Goal: Check status: Check status

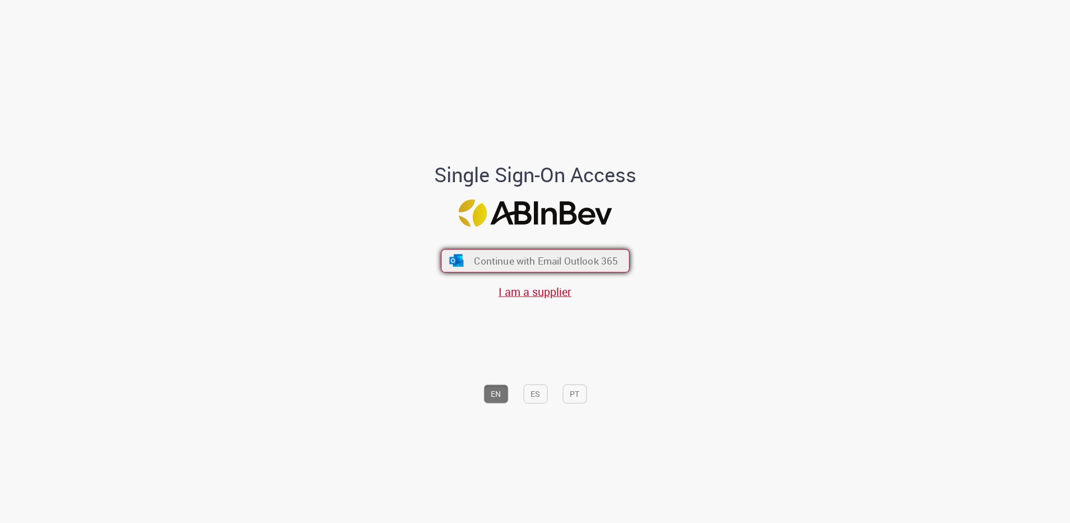
click at [528, 251] on button "Continue with Email Outlook 365" at bounding box center [535, 261] width 189 height 24
click at [554, 268] on button "Continue with Email Outlook 365" at bounding box center [535, 261] width 189 height 24
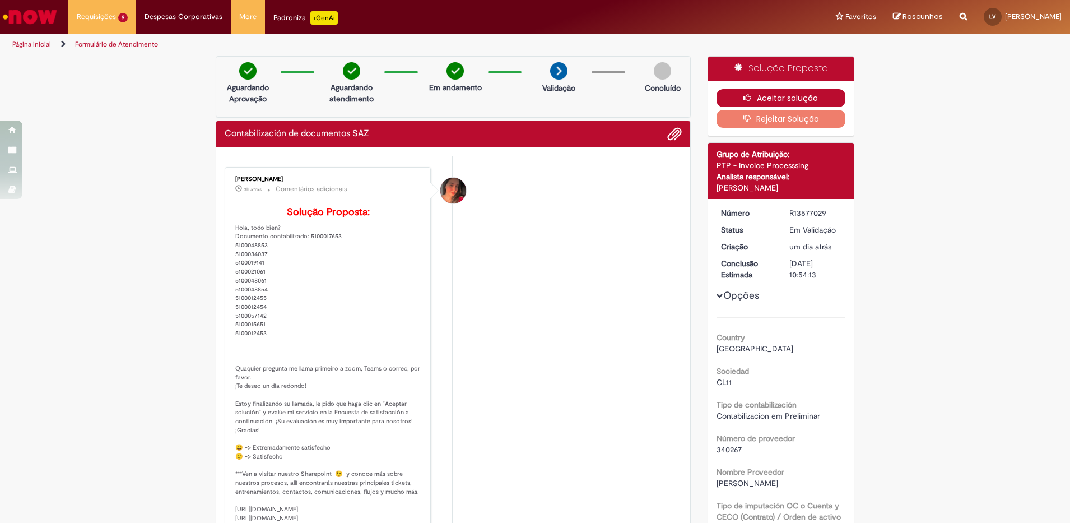
click at [781, 93] on button "Aceitar solução" at bounding box center [780, 98] width 129 height 18
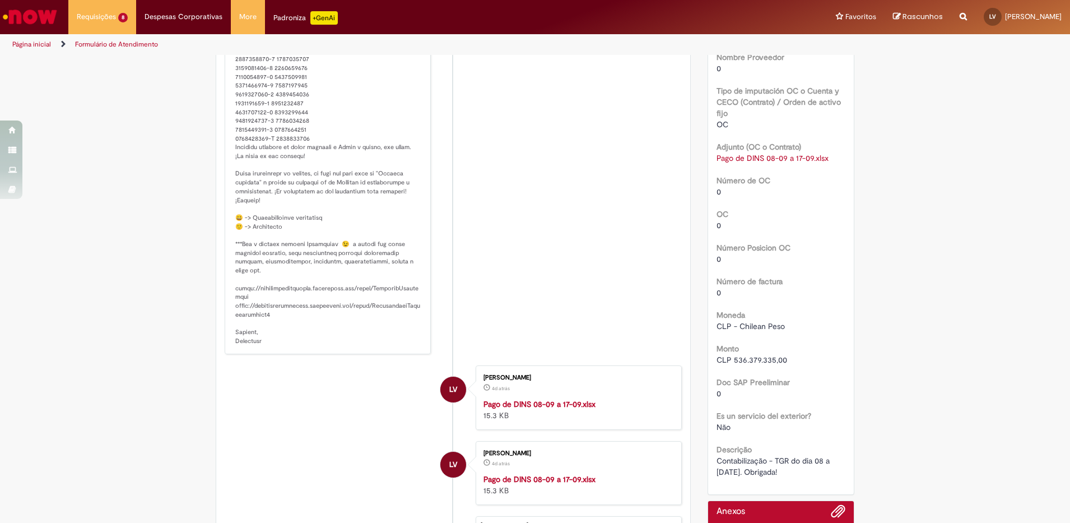
scroll to position [134, 0]
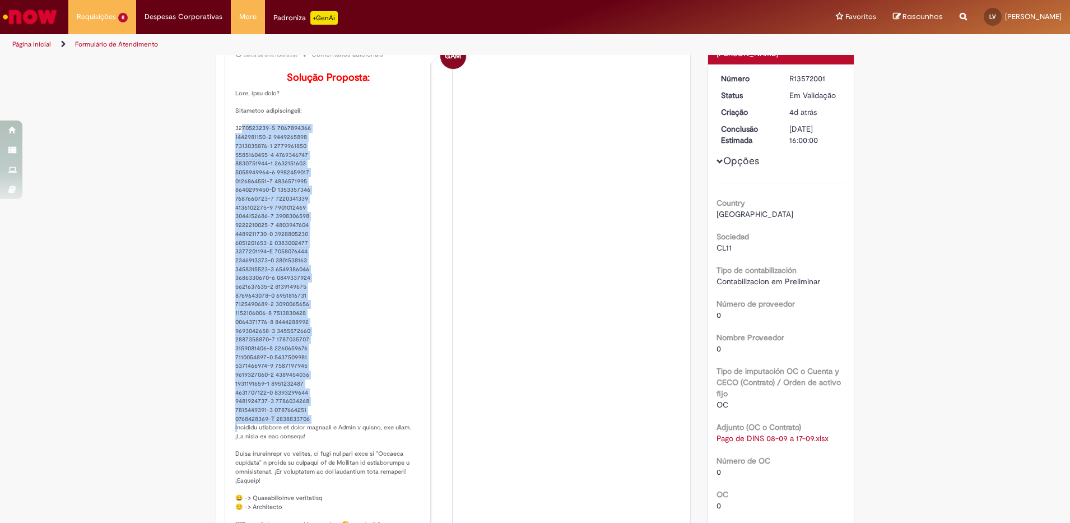
drag, startPoint x: 229, startPoint y: 141, endPoint x: 316, endPoint y: 435, distance: 306.0
click at [316, 435] on div "Guilherme Allan Messa cerca de uma hora atrás cerca de uma hora atrás Comentári…" at bounding box center [327, 333] width 199 height 595
copy p "2400360566-K 9200018102 2400360431-0 9200001407 4102556972-3 9200021602 2400360…"
click at [467, 239] on li "GAM Guilherme Allan Messa 2h atrás 2 horas atrás Comentários adicionais Solução…" at bounding box center [453, 333] width 457 height 602
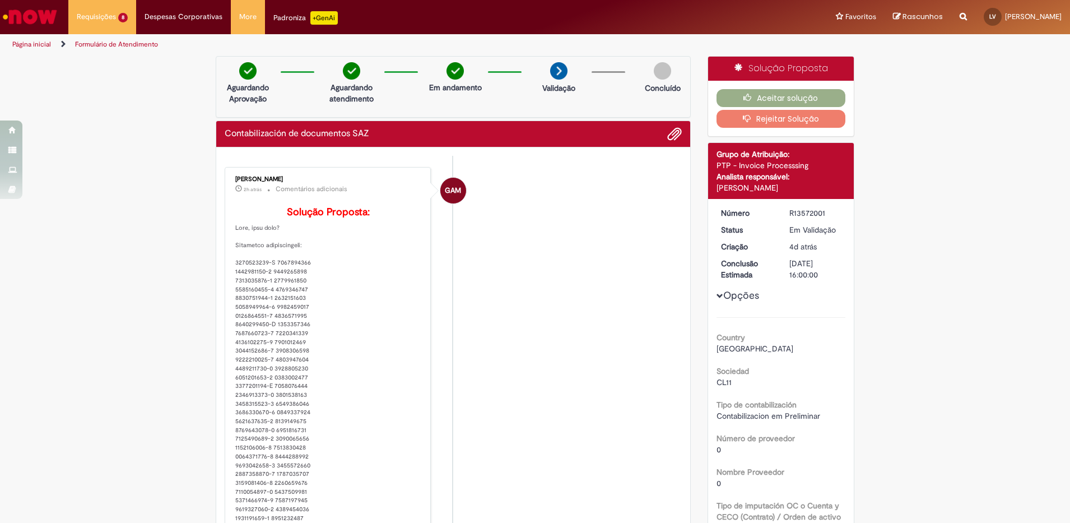
scroll to position [140, 0]
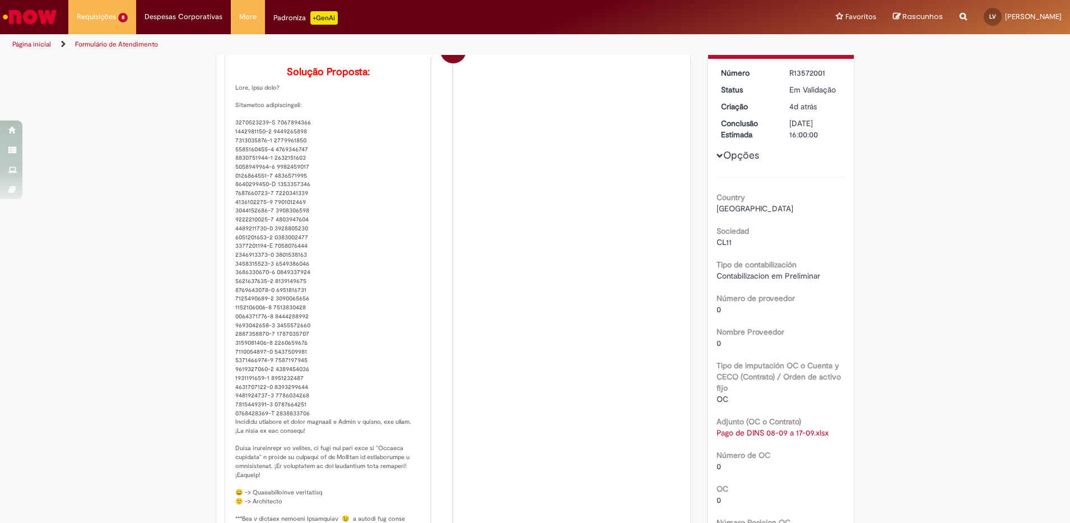
click at [540, 98] on li "GAM Guilherme Allan Messa 2h atrás 2 horas atrás Comentários adicionais Solução…" at bounding box center [453, 328] width 457 height 602
